Goal: Transaction & Acquisition: Purchase product/service

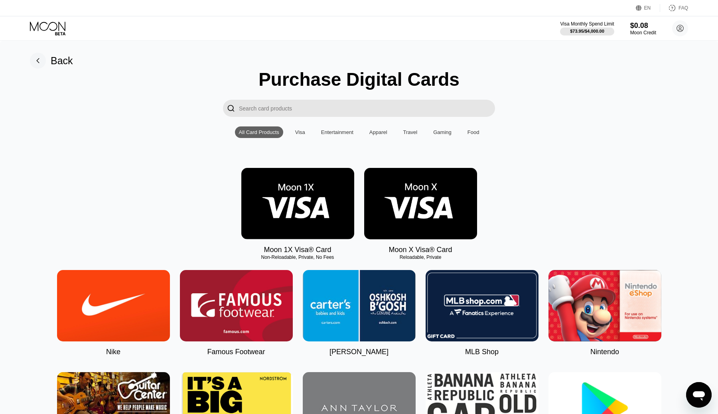
click at [361, 39] on div "Visa Monthly Spend Limit $73.95 / $4,000.00 $0.08 Moon Credit Akhmad ahmadulinj…" at bounding box center [359, 28] width 718 height 24
click at [642, 24] on div "$0.08" at bounding box center [643, 25] width 27 height 8
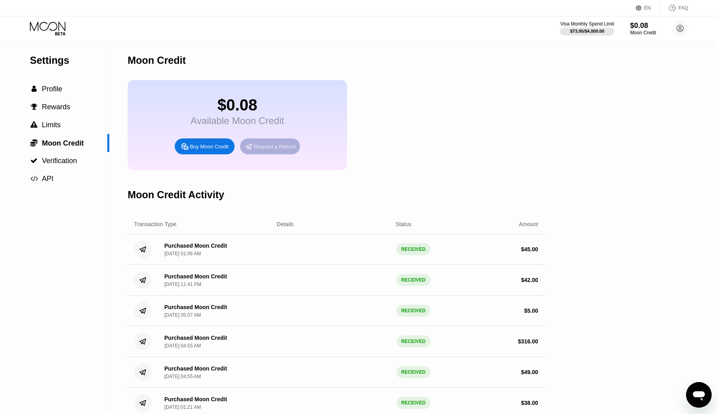
click at [266, 153] on div "Request a Refund" at bounding box center [270, 146] width 60 height 16
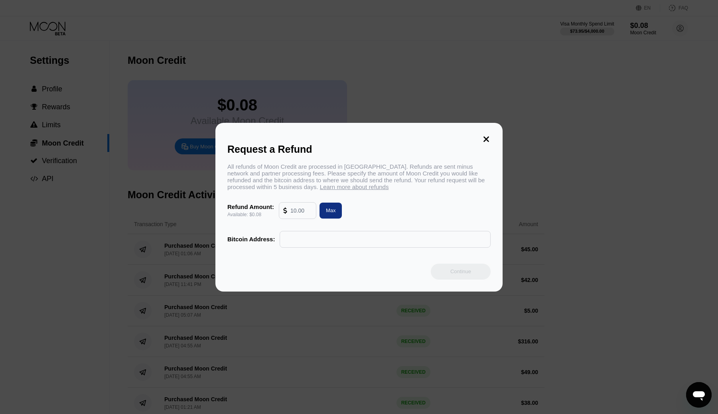
click at [489, 138] on icon at bounding box center [486, 139] width 9 height 9
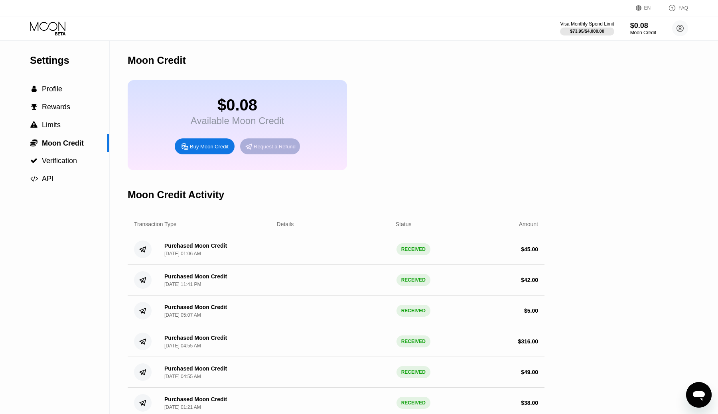
click at [272, 146] on div "Request a Refund" at bounding box center [275, 146] width 42 height 7
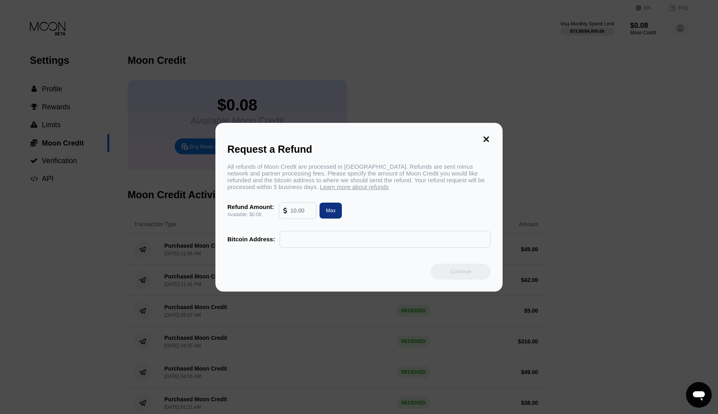
click at [86, 88] on div at bounding box center [359, 207] width 718 height 414
click at [65, 89] on div at bounding box center [359, 207] width 718 height 414
click at [175, 123] on div "Request a Refund All refunds of Moon Credit are processed in Bitcoin. Refunds a…" at bounding box center [359, 207] width 718 height 169
click at [488, 139] on icon at bounding box center [486, 139] width 9 height 9
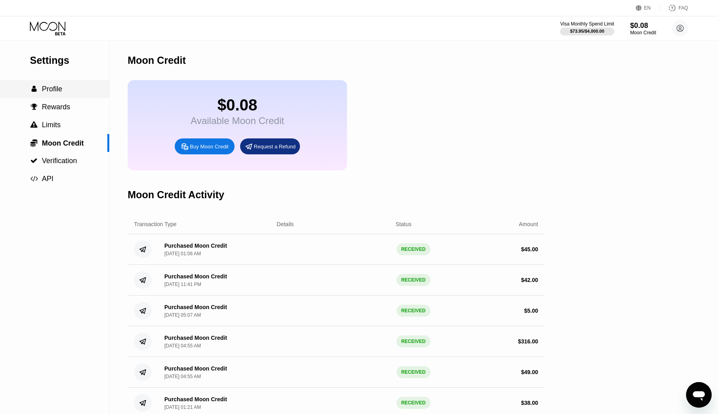
click at [47, 89] on span "Profile" at bounding box center [52, 89] width 20 height 8
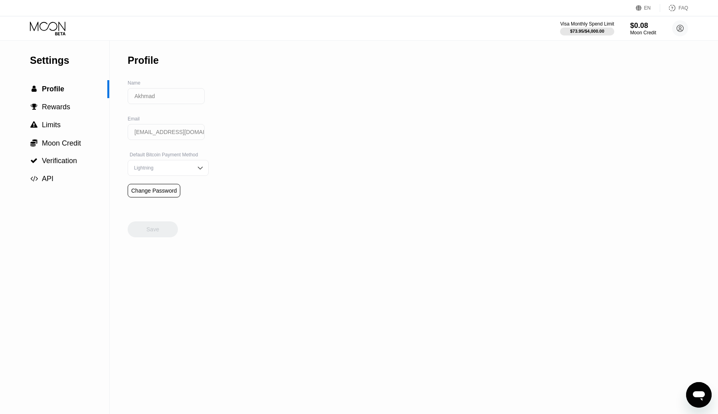
click at [51, 30] on icon at bounding box center [48, 29] width 37 height 14
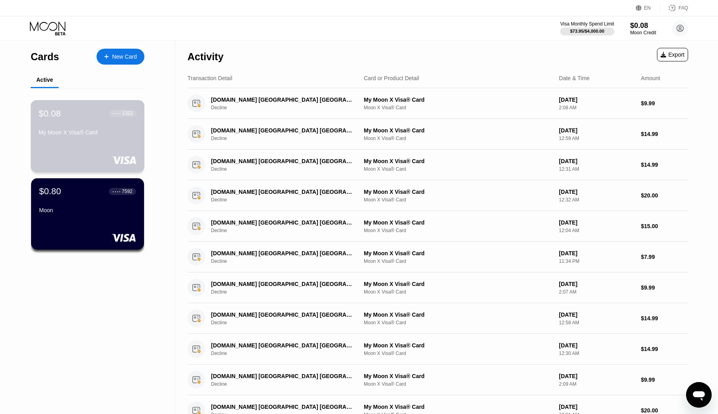
click at [70, 158] on div at bounding box center [88, 160] width 98 height 8
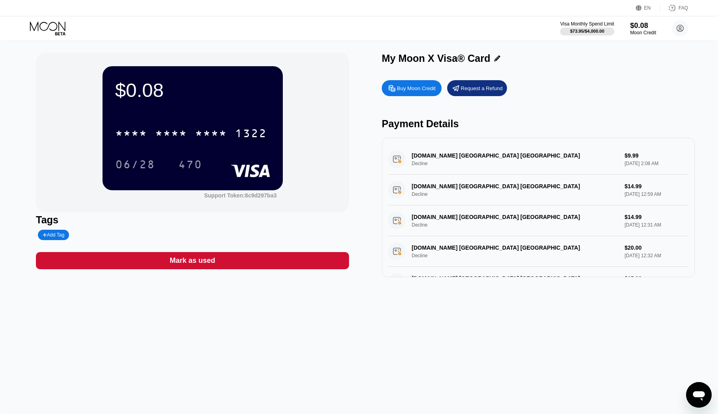
click at [467, 86] on div "Request a Refund" at bounding box center [482, 88] width 42 height 7
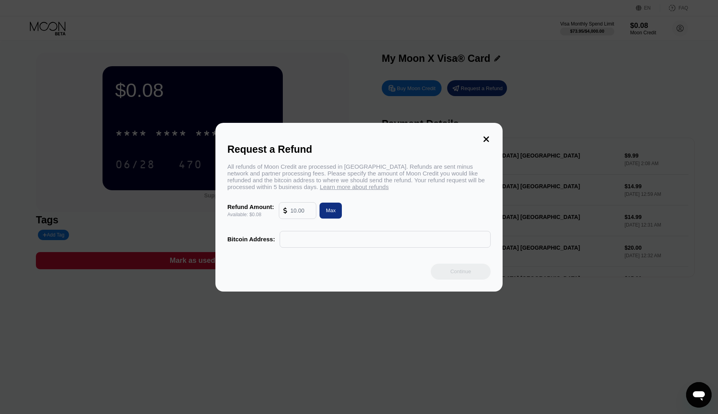
click at [298, 215] on input "text" at bounding box center [301, 211] width 22 height 16
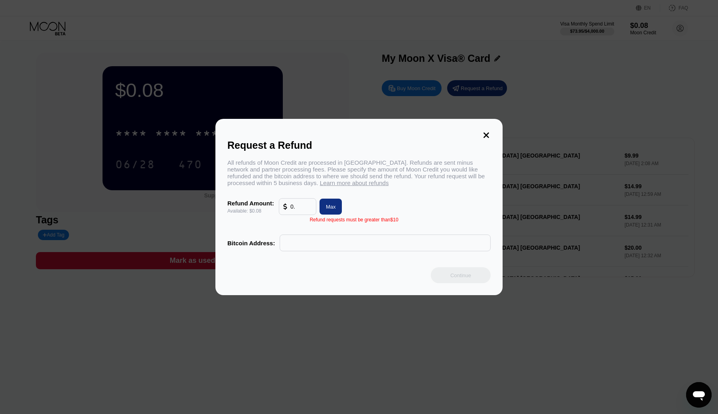
type input "0"
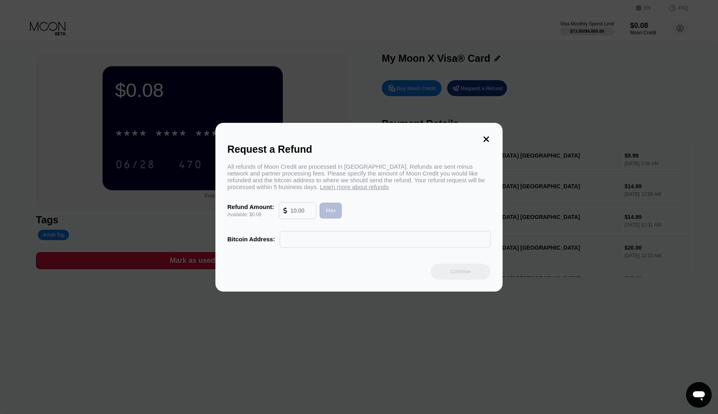
click at [327, 210] on div "Max" at bounding box center [331, 210] width 10 height 7
type input "0.08"
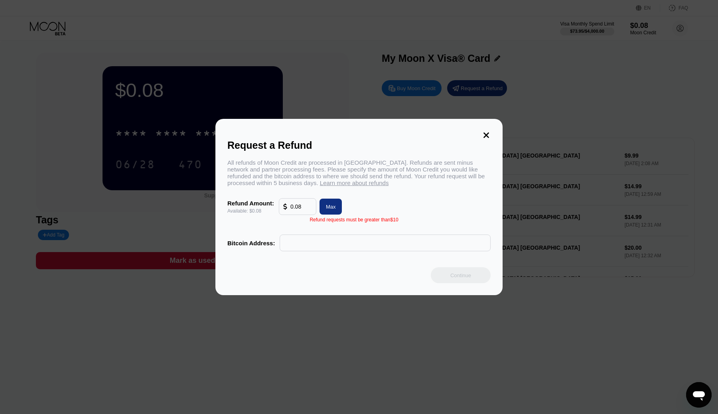
click at [307, 208] on input "0.08" at bounding box center [301, 207] width 22 height 16
click at [487, 131] on icon at bounding box center [486, 135] width 9 height 9
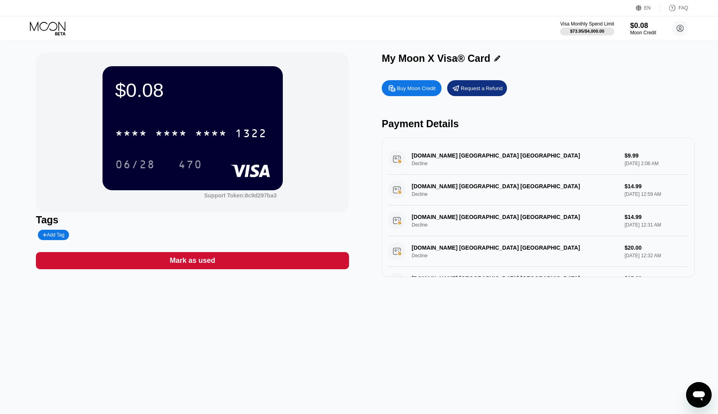
click at [421, 92] on div "Buy Moon Credit" at bounding box center [412, 88] width 60 height 16
type input "0"
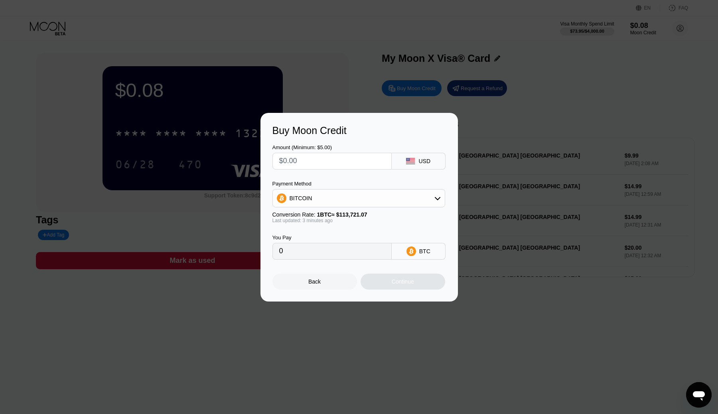
click at [315, 156] on input "text" at bounding box center [332, 161] width 106 height 16
type input "$15"
type input "0.00013194"
type input "$153"
type input "0.00134578"
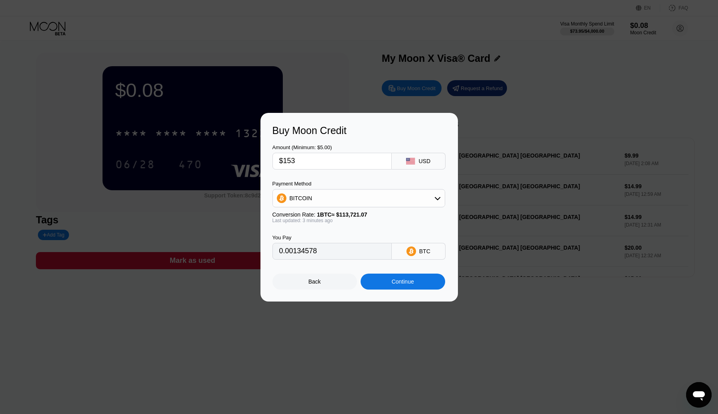
type input "$15"
type input "0.00013194"
type input "$1"
type input "0.00000880"
type input "0"
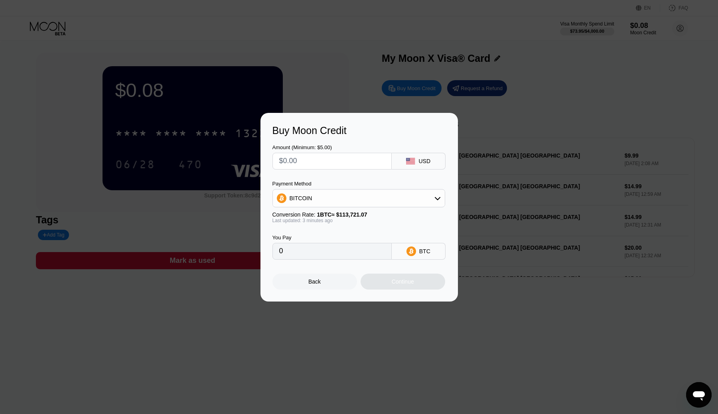
click at [325, 159] on input "text" at bounding box center [332, 161] width 106 height 16
type input "$1"
type input "0.00000880"
type input "$16"
type input "0.00014074"
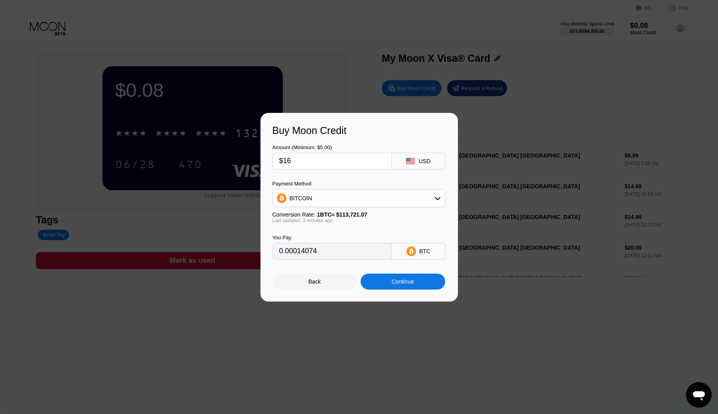
type input "$165"
type input "0.00145133"
type input "$165"
click at [318, 201] on div "BITCOIN" at bounding box center [359, 198] width 172 height 16
click at [317, 234] on span "USDT on TRON" at bounding box center [312, 237] width 40 height 6
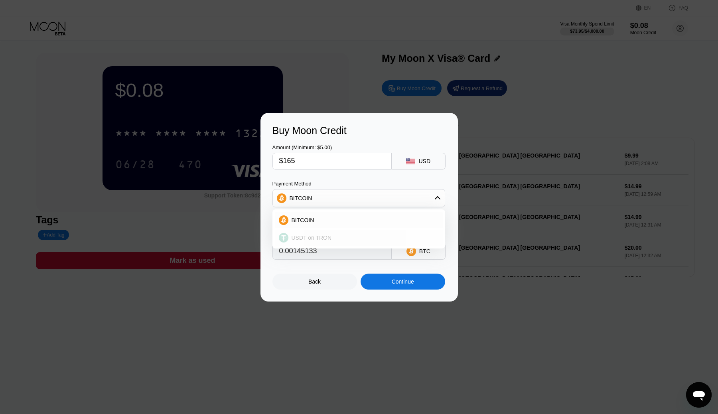
type input "166.67"
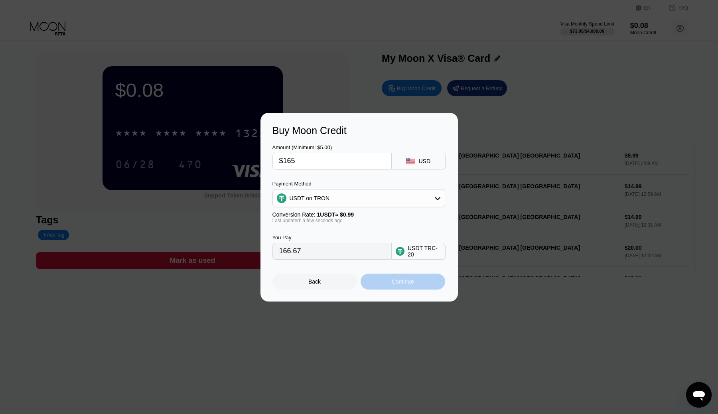
click at [387, 274] on div "Continue" at bounding box center [403, 282] width 85 height 16
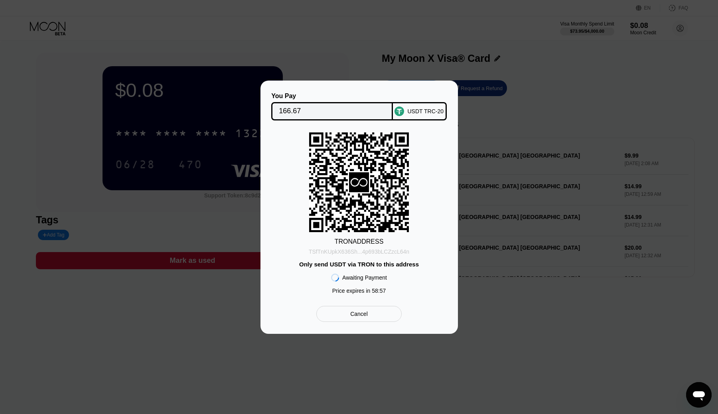
click at [387, 252] on div "TSfTnKUpkX636Sh...4p693bLCZzcL64n" at bounding box center [359, 251] width 100 height 6
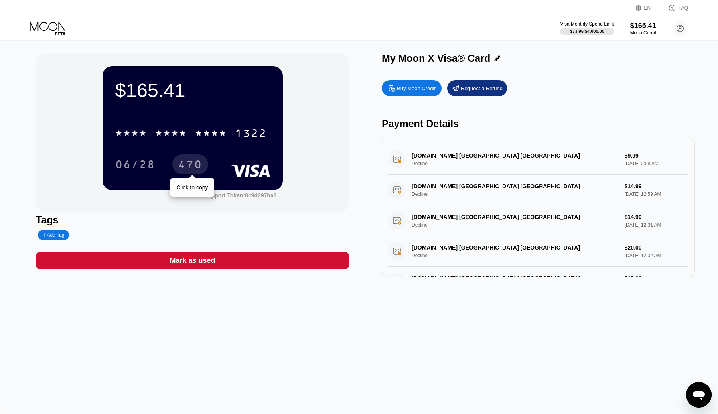
click at [184, 164] on div "470" at bounding box center [190, 165] width 24 height 13
